Goal: Navigation & Orientation: Find specific page/section

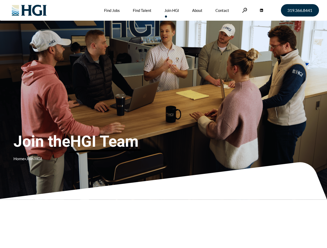
click at [163, 124] on div "Join the HGI Team Home » Join HGI" at bounding box center [96, 116] width 166 height 101
click at [244, 10] on link at bounding box center [244, 10] width 5 height 5
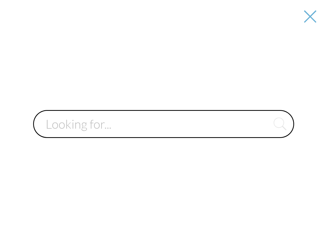
click at [163, 124] on input "text" at bounding box center [163, 124] width 261 height 28
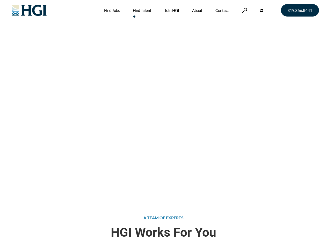
click at [163, 124] on div "Attract the Right Talent Home » Find Talent" at bounding box center [163, 99] width 327 height 199
click at [244, 10] on link at bounding box center [244, 10] width 5 height 5
